Goal: Register for event/course

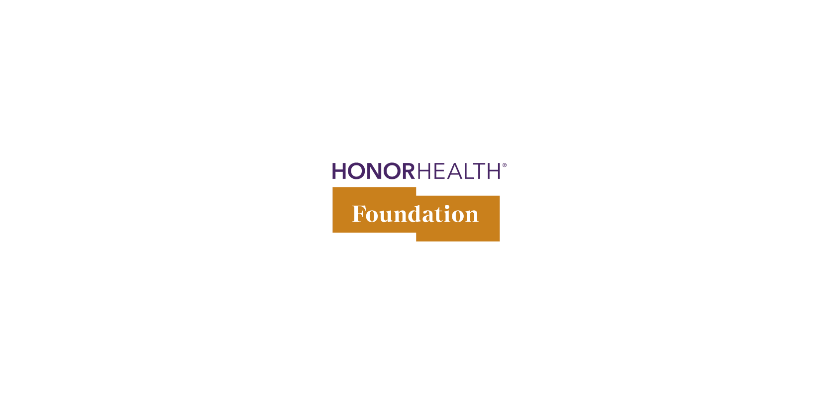
click at [475, 78] on img at bounding box center [418, 202] width 206 height 404
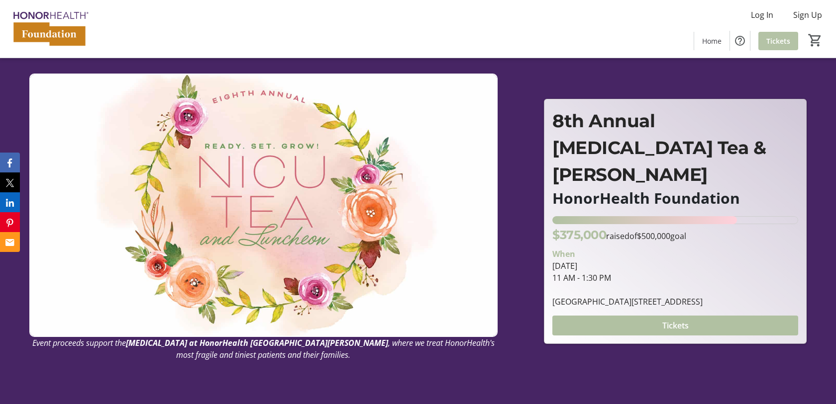
click at [770, 46] on span at bounding box center [778, 41] width 40 height 24
